Goal: Task Accomplishment & Management: Manage account settings

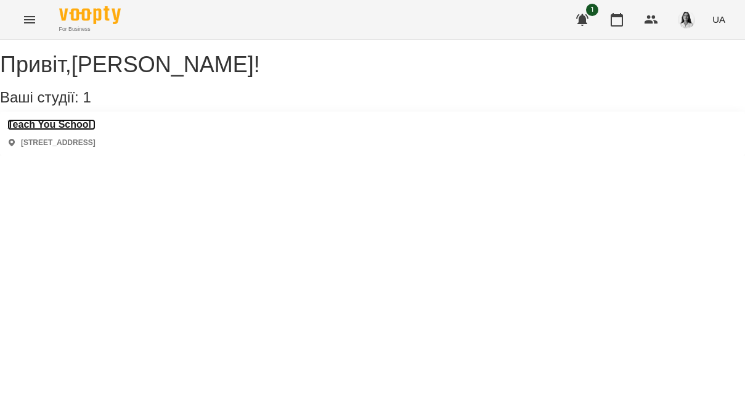
click at [81, 130] on h3 "Teach You School" at bounding box center [51, 124] width 88 height 11
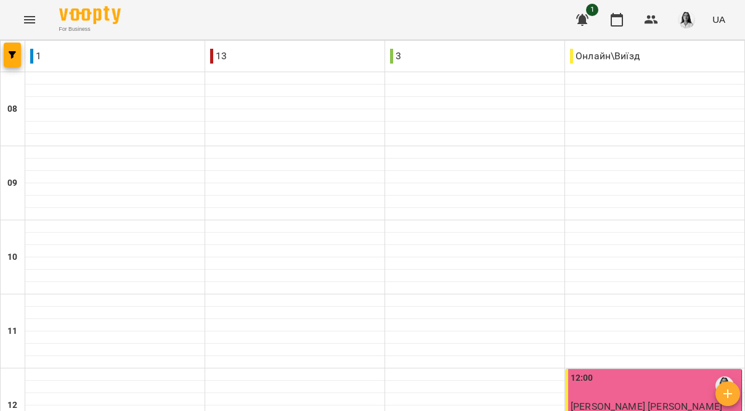
type input "**********"
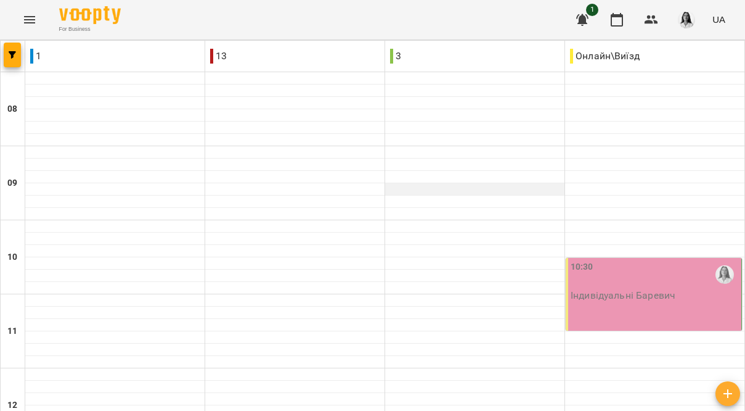
scroll to position [147, 0]
click at [628, 258] on div "10:30 Індивідуальні Баревич" at bounding box center [654, 294] width 176 height 73
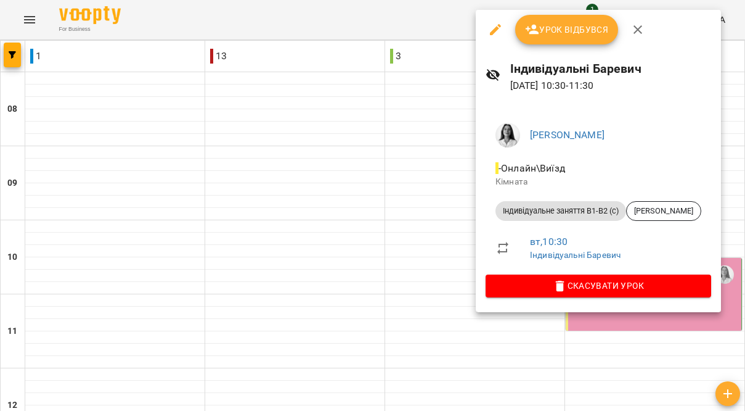
click at [580, 27] on span "Урок відбувся" at bounding box center [567, 29] width 84 height 15
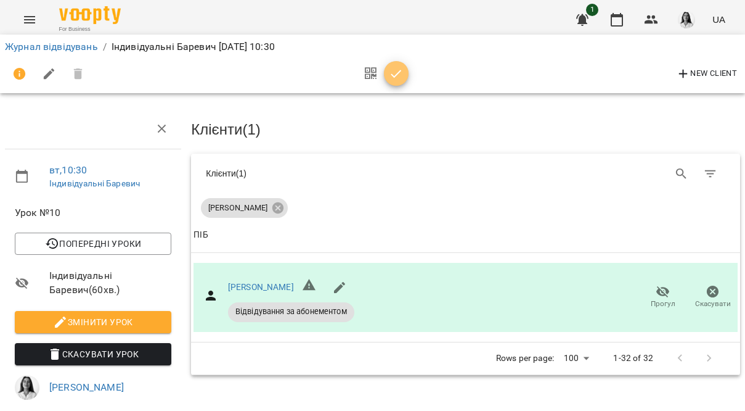
click at [396, 78] on icon "button" at bounding box center [396, 74] width 15 height 15
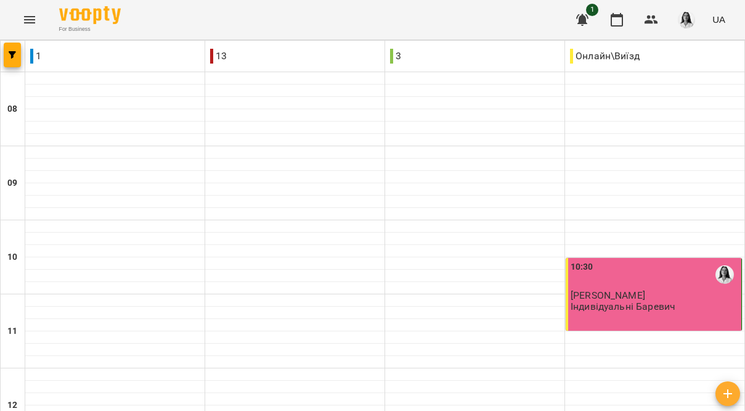
scroll to position [536, 0]
click at [586, 18] on icon "button" at bounding box center [582, 20] width 12 height 12
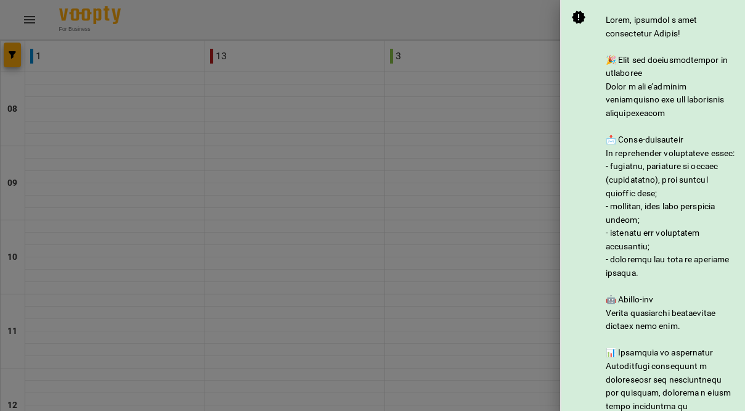
click at [529, 67] on div at bounding box center [372, 205] width 745 height 411
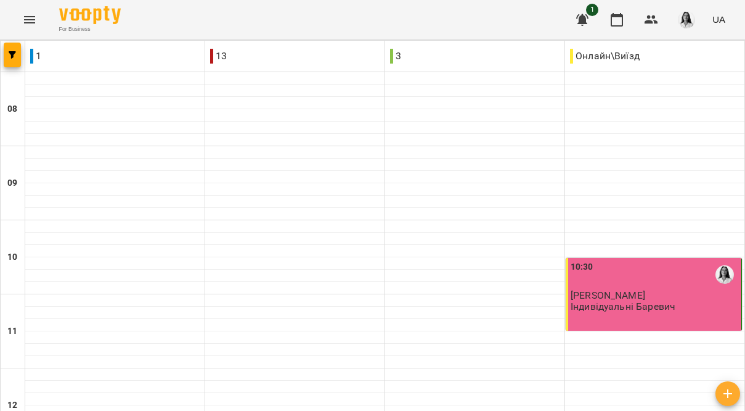
scroll to position [546, 0]
click at [587, 21] on icon "button" at bounding box center [582, 19] width 15 height 15
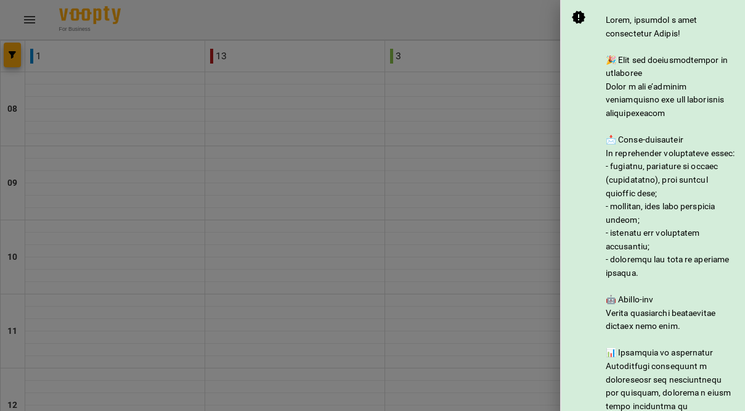
click at [501, 44] on div at bounding box center [372, 205] width 745 height 411
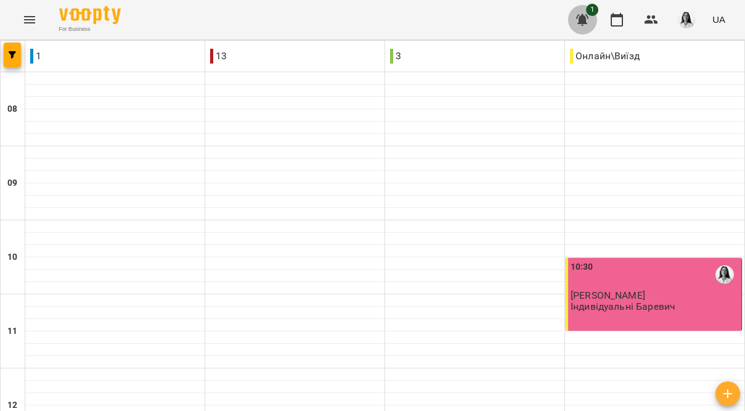
click at [580, 10] on button "button" at bounding box center [583, 20] width 30 height 30
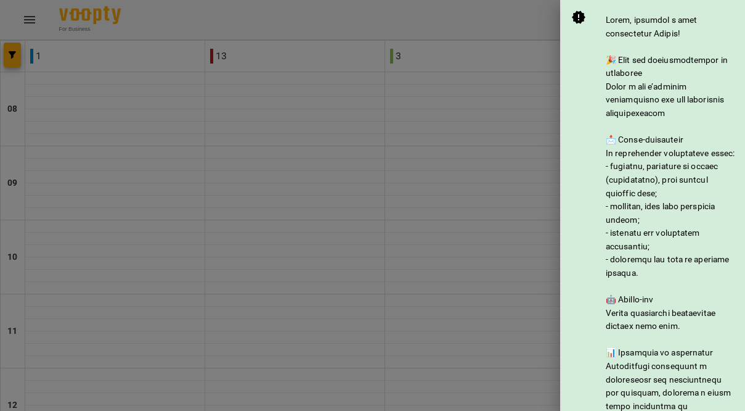
scroll to position [121, 0]
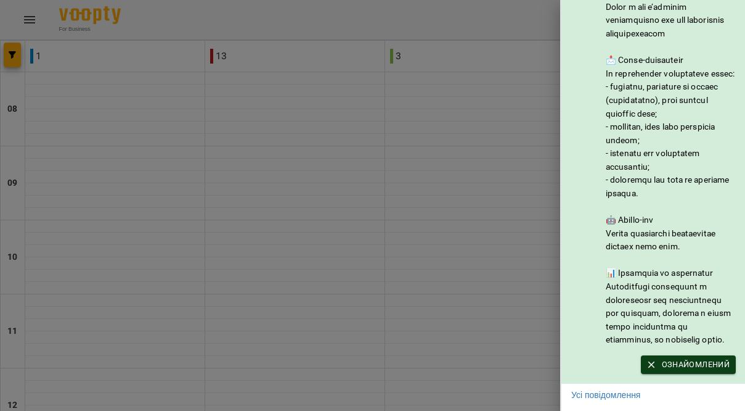
click at [664, 367] on span "Ознайомлений" at bounding box center [688, 365] width 83 height 14
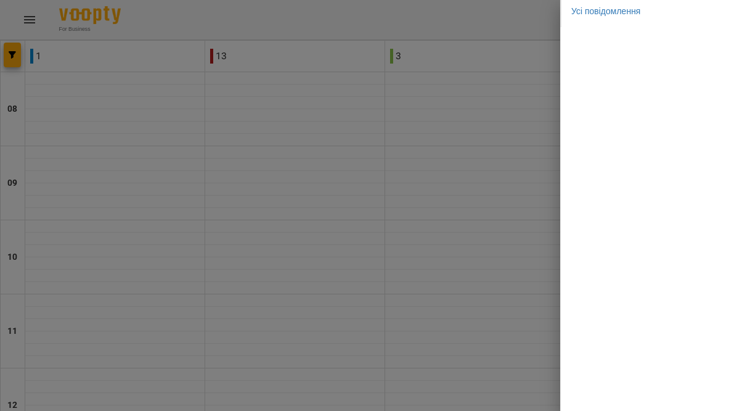
scroll to position [0, 0]
click at [554, 189] on div at bounding box center [372, 205] width 745 height 411
